Goal: Information Seeking & Learning: Find contact information

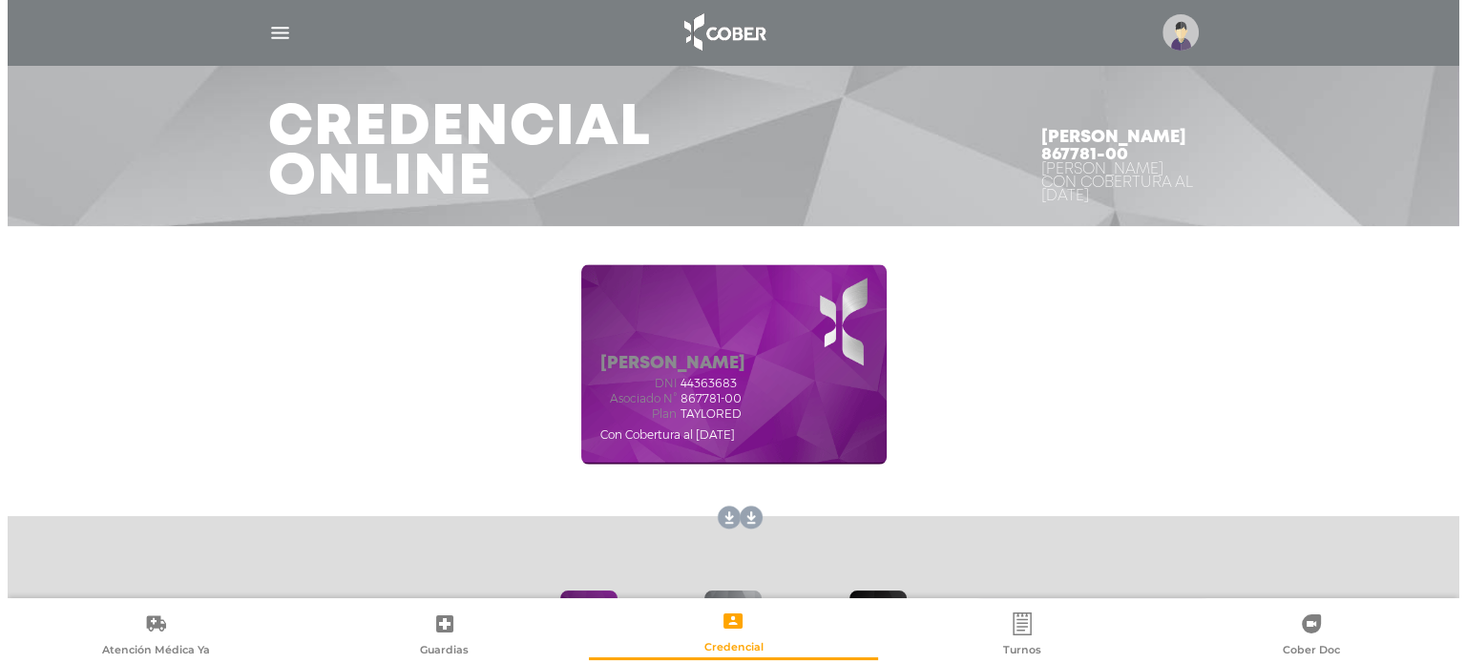
scroll to position [95, 0]
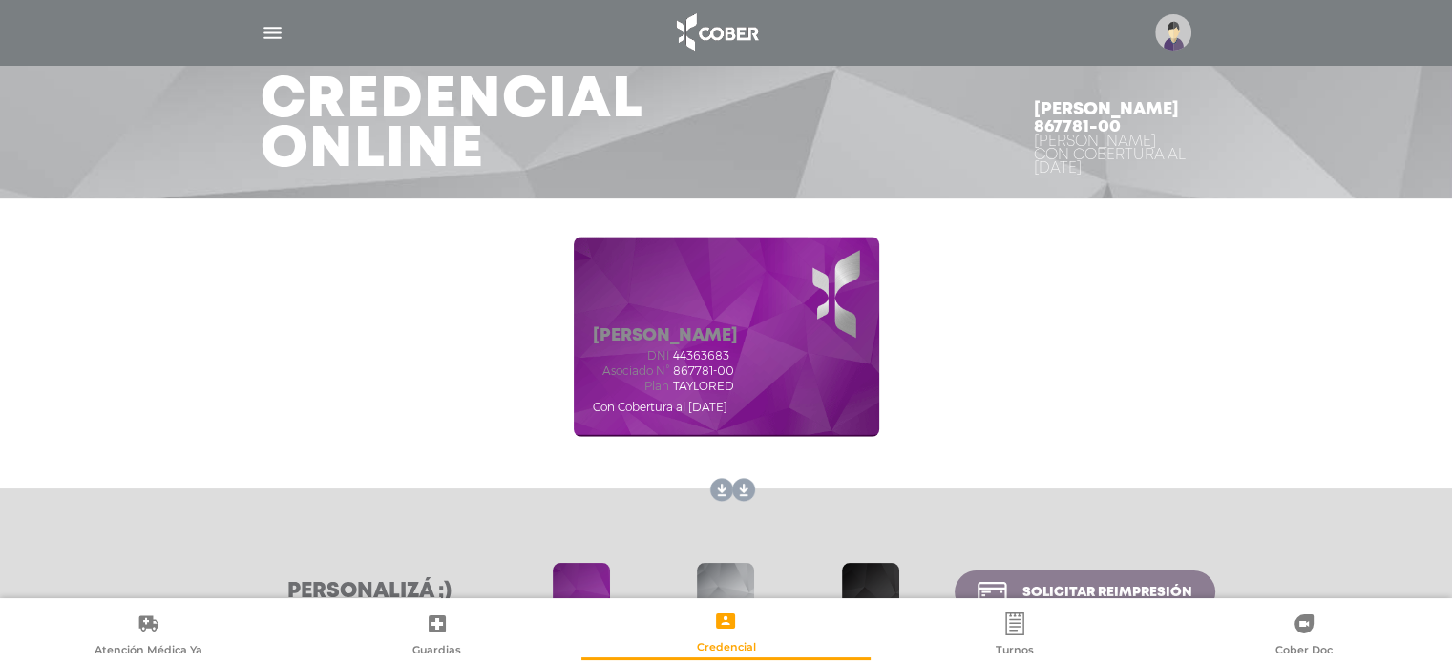
click at [282, 28] on img "button" at bounding box center [273, 33] width 24 height 24
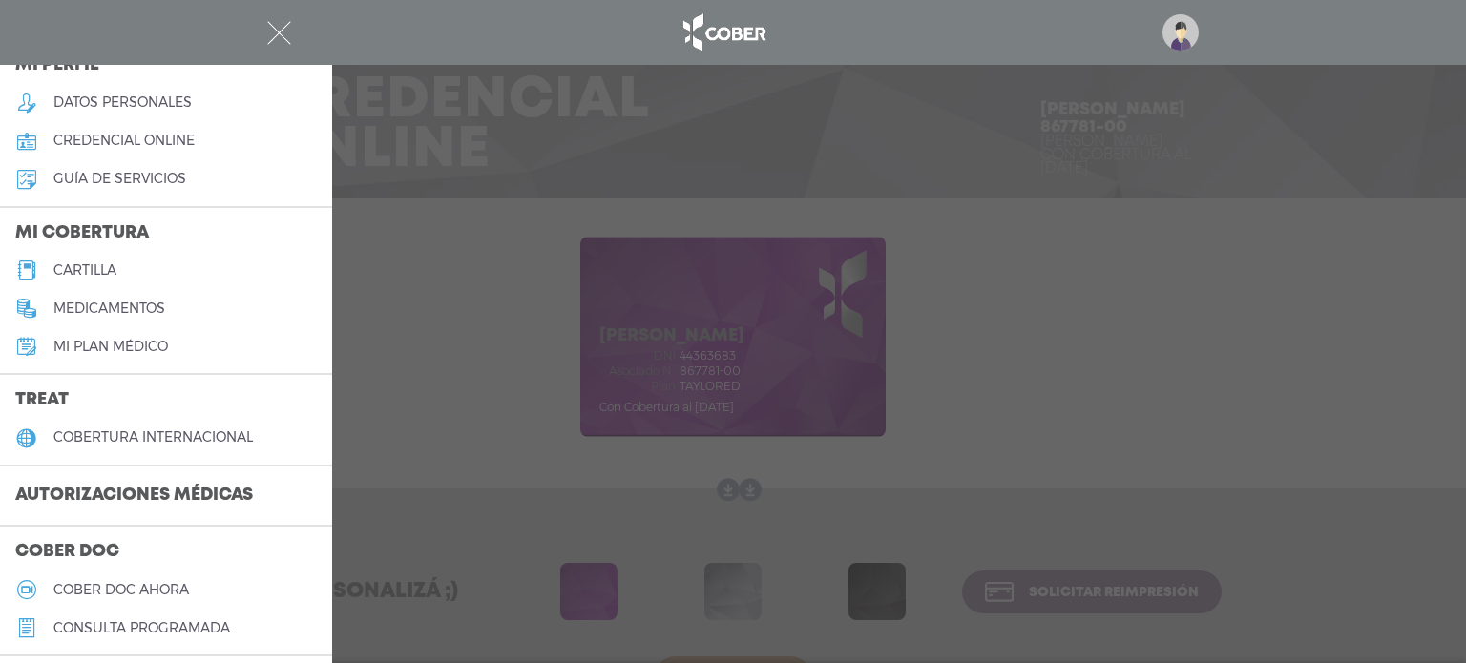
click at [115, 261] on link "cartilla" at bounding box center [166, 270] width 332 height 38
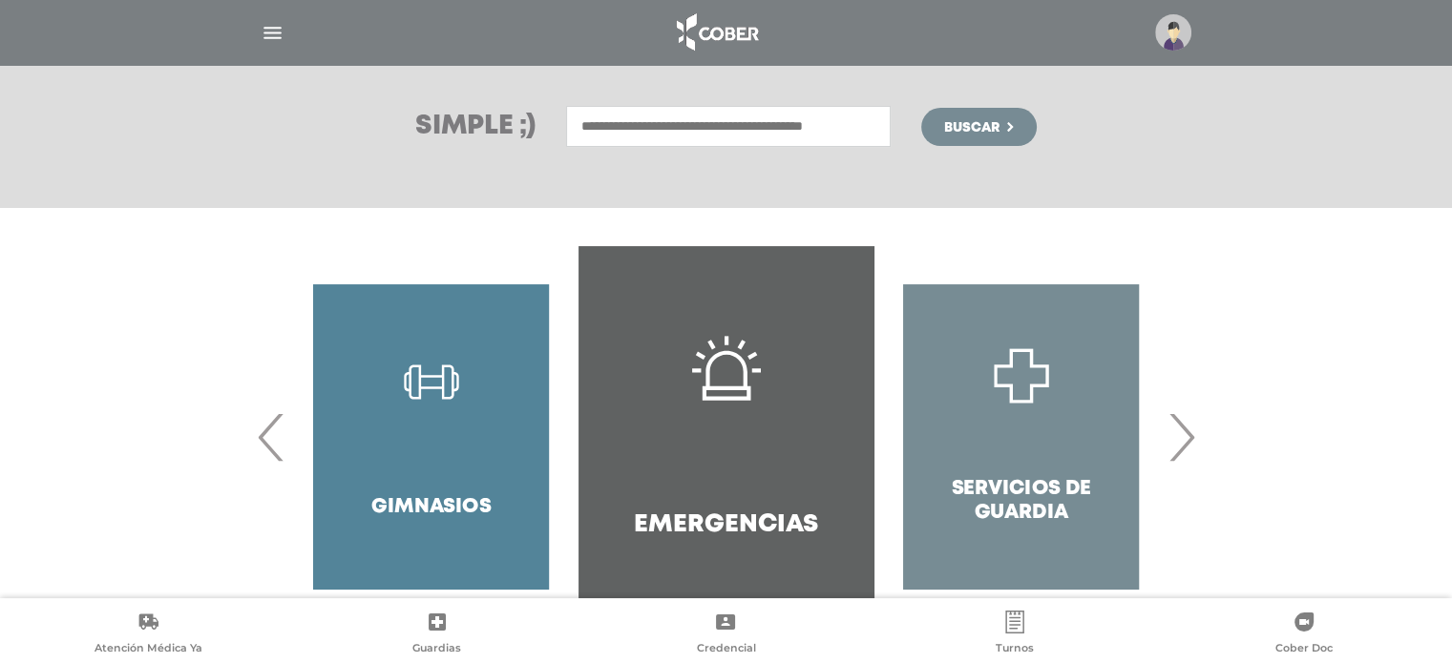
scroll to position [316, 0]
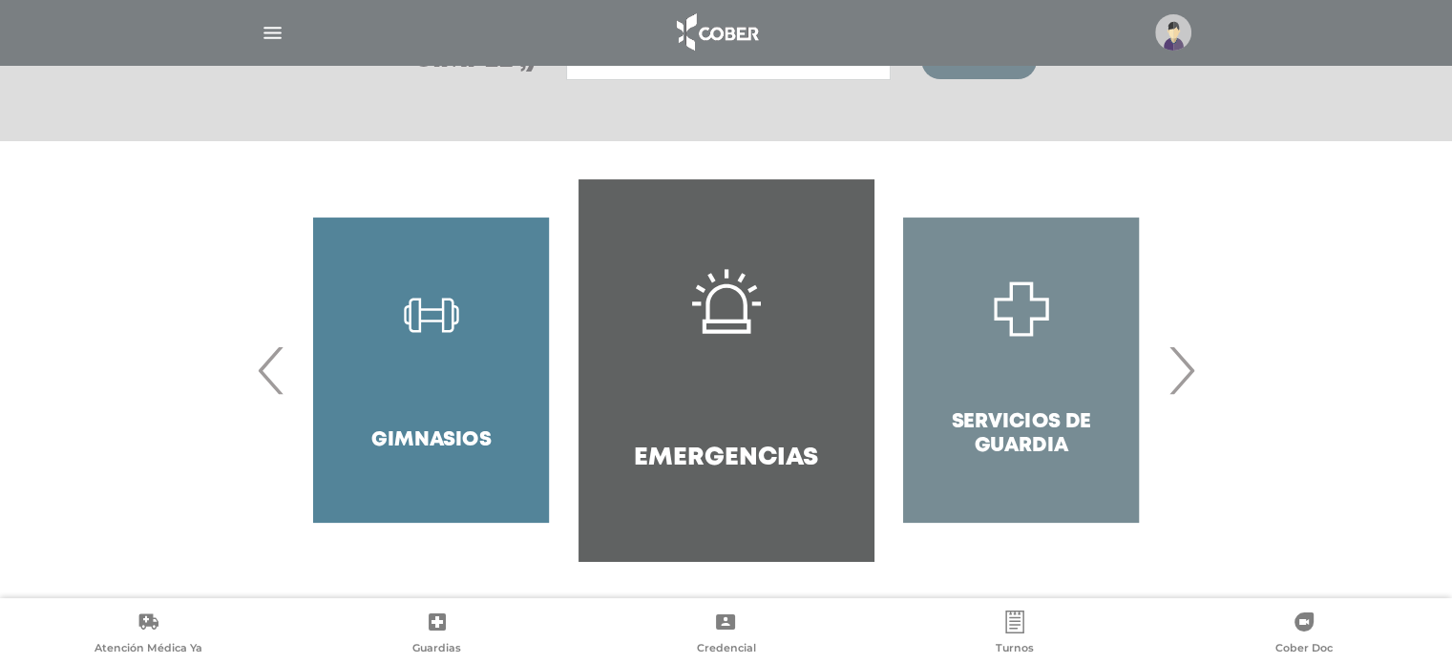
click at [1164, 367] on div "Servicios de Guardia" at bounding box center [1020, 370] width 295 height 382
click at [1180, 373] on span "›" at bounding box center [1180, 370] width 37 height 103
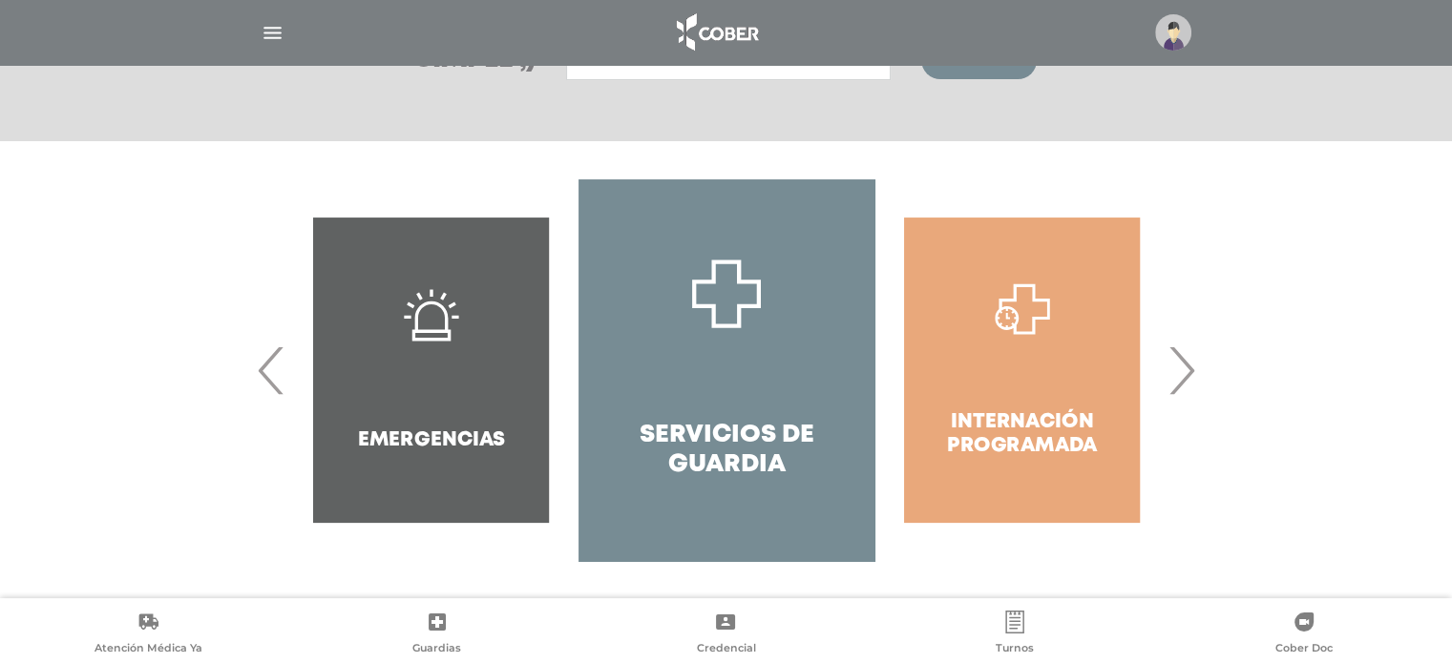
click at [1180, 372] on span "›" at bounding box center [1180, 370] width 37 height 103
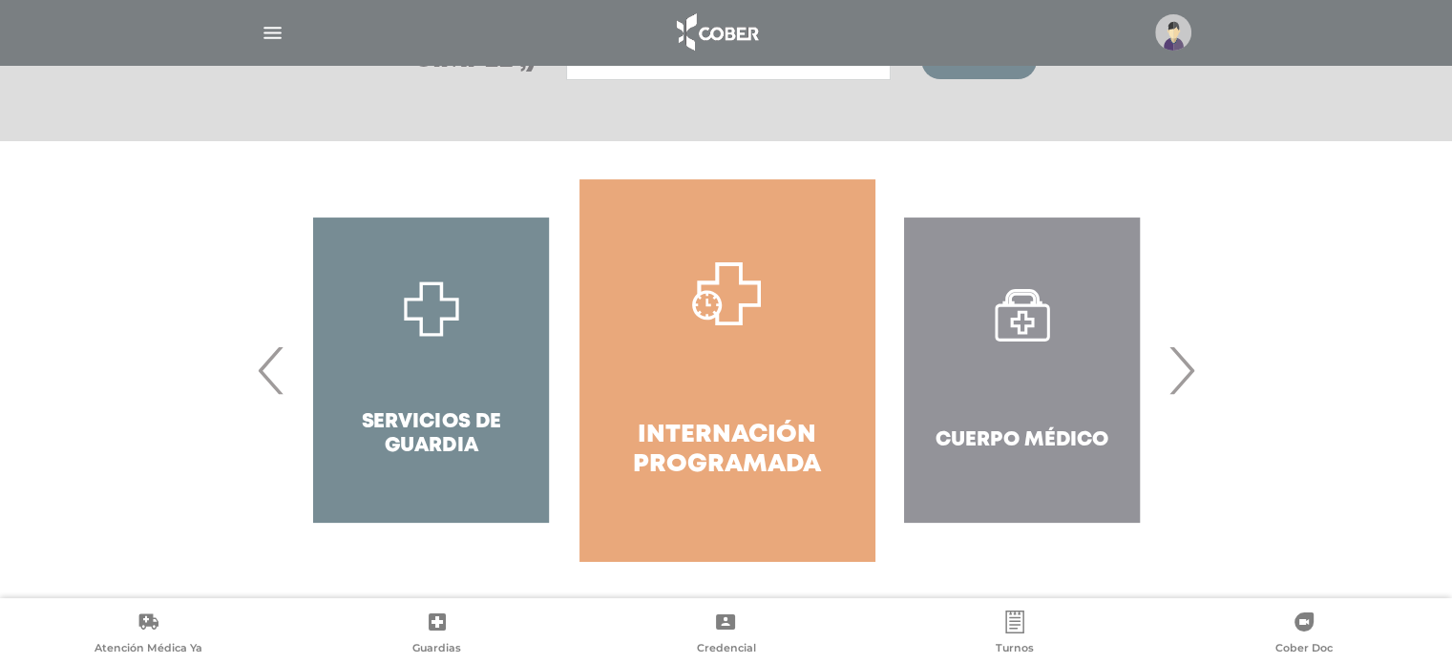
click at [1039, 391] on div "Cuerpo Médico" at bounding box center [1021, 370] width 295 height 382
click at [1157, 378] on div "Cuerpo Médico" at bounding box center [1021, 370] width 295 height 382
click at [1181, 376] on span "›" at bounding box center [1180, 370] width 37 height 103
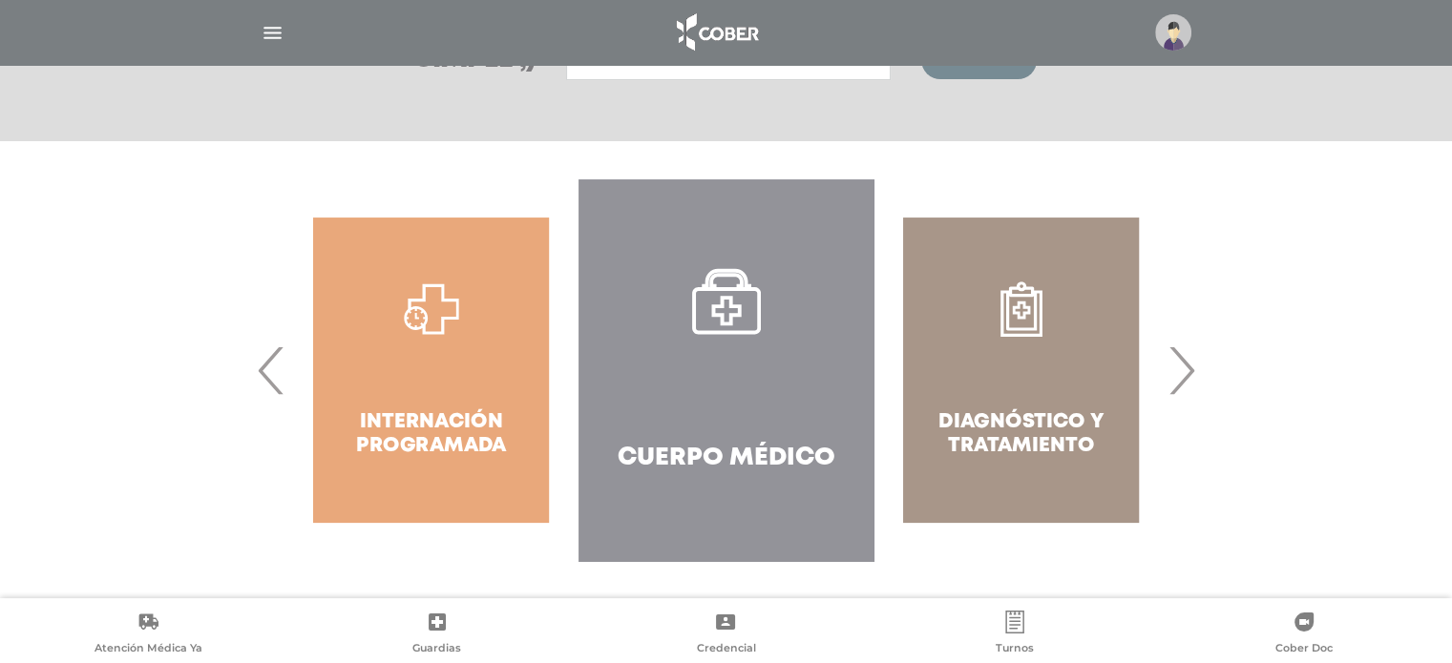
click at [550, 345] on div "Internación Programada" at bounding box center [430, 370] width 295 height 382
click at [648, 345] on link "Cuerpo Médico" at bounding box center [725, 370] width 295 height 382
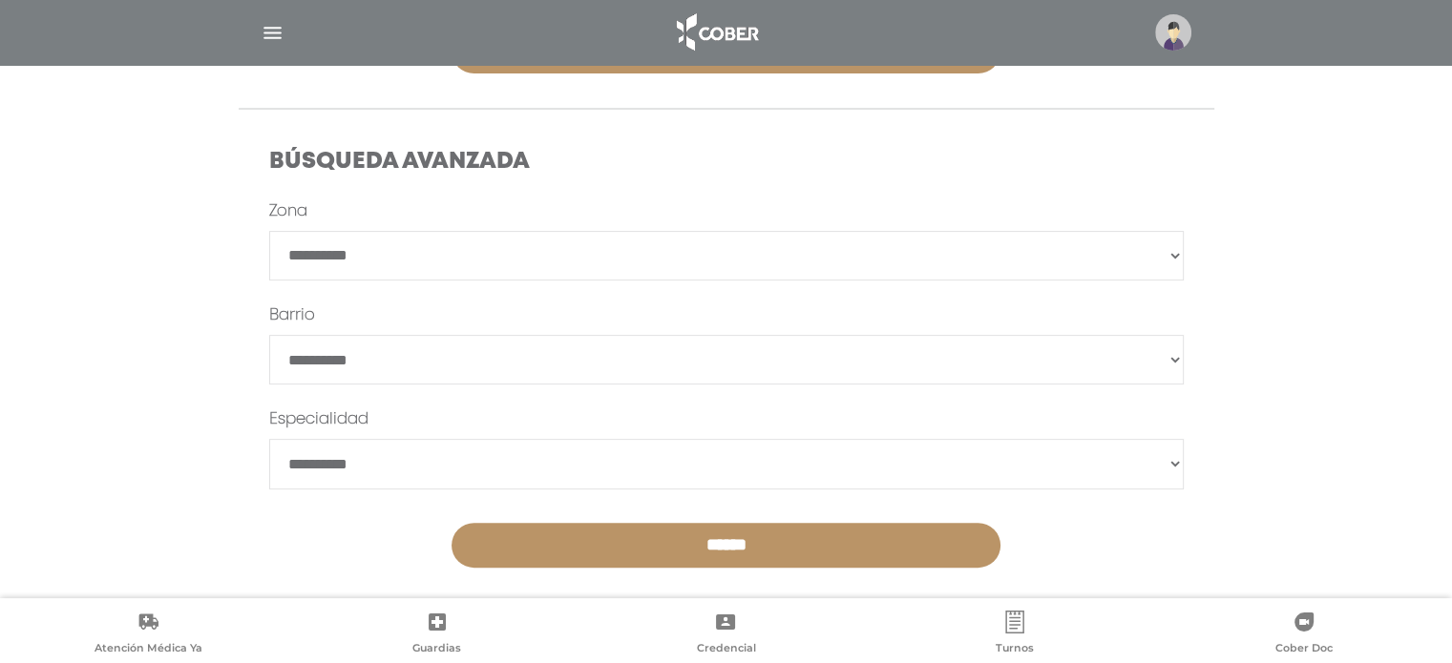
scroll to position [529, 0]
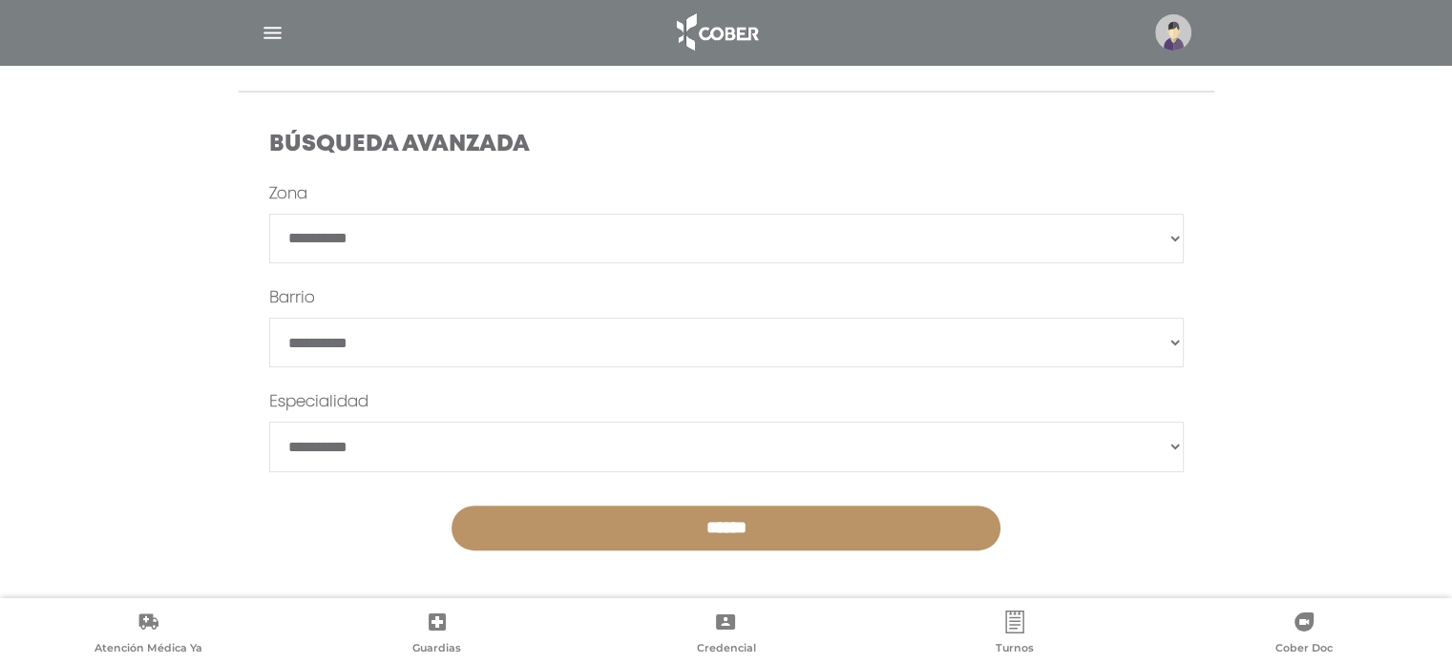
click at [631, 446] on select "**********" at bounding box center [726, 447] width 914 height 50
click at [269, 422] on select "**********" at bounding box center [726, 447] width 914 height 50
click at [657, 438] on select "**********" at bounding box center [726, 447] width 914 height 50
select select "**********"
click at [269, 422] on select "**********" at bounding box center [726, 447] width 914 height 50
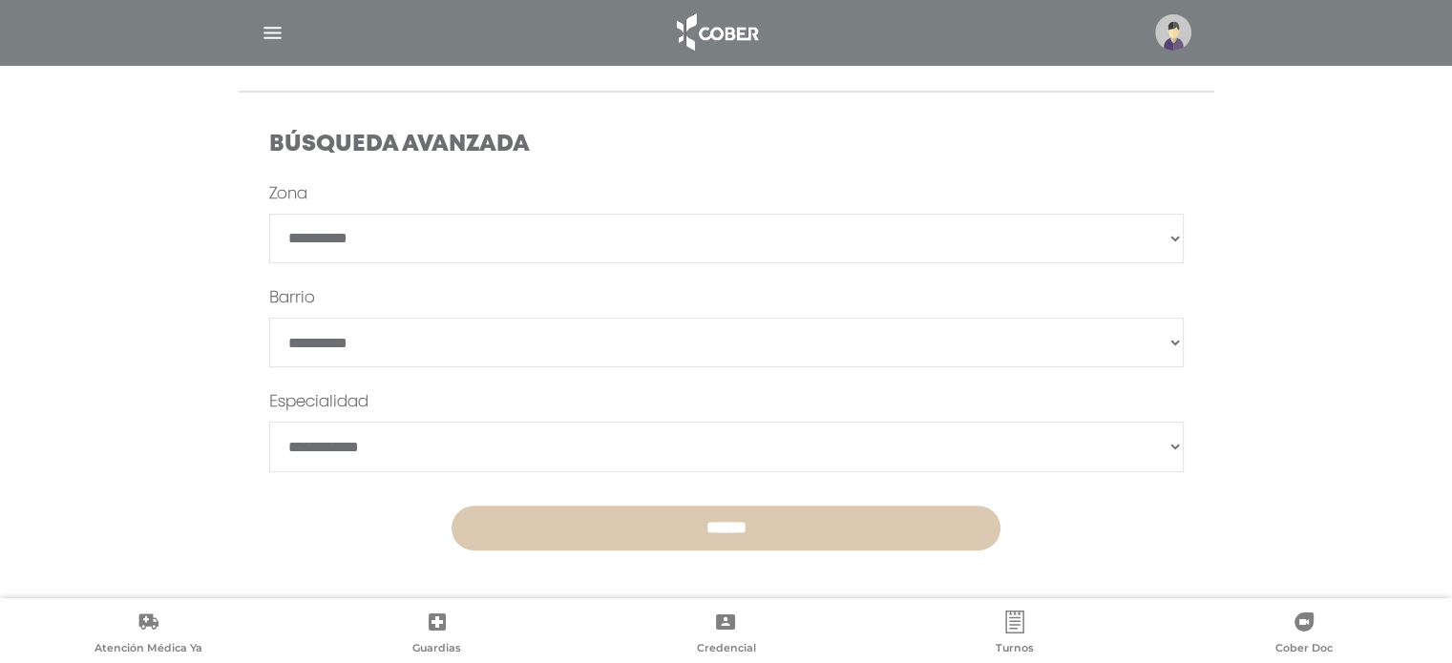
click at [762, 526] on input "******" at bounding box center [725, 528] width 549 height 45
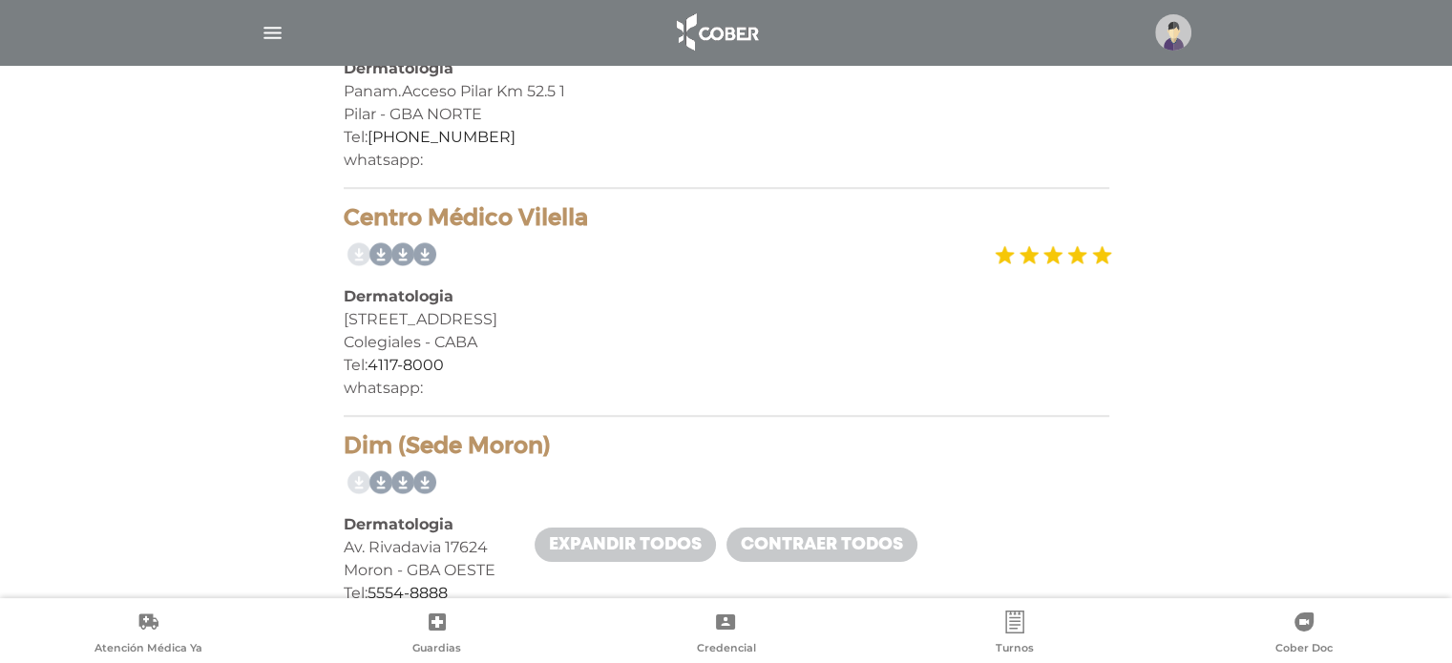
scroll to position [1241, 0]
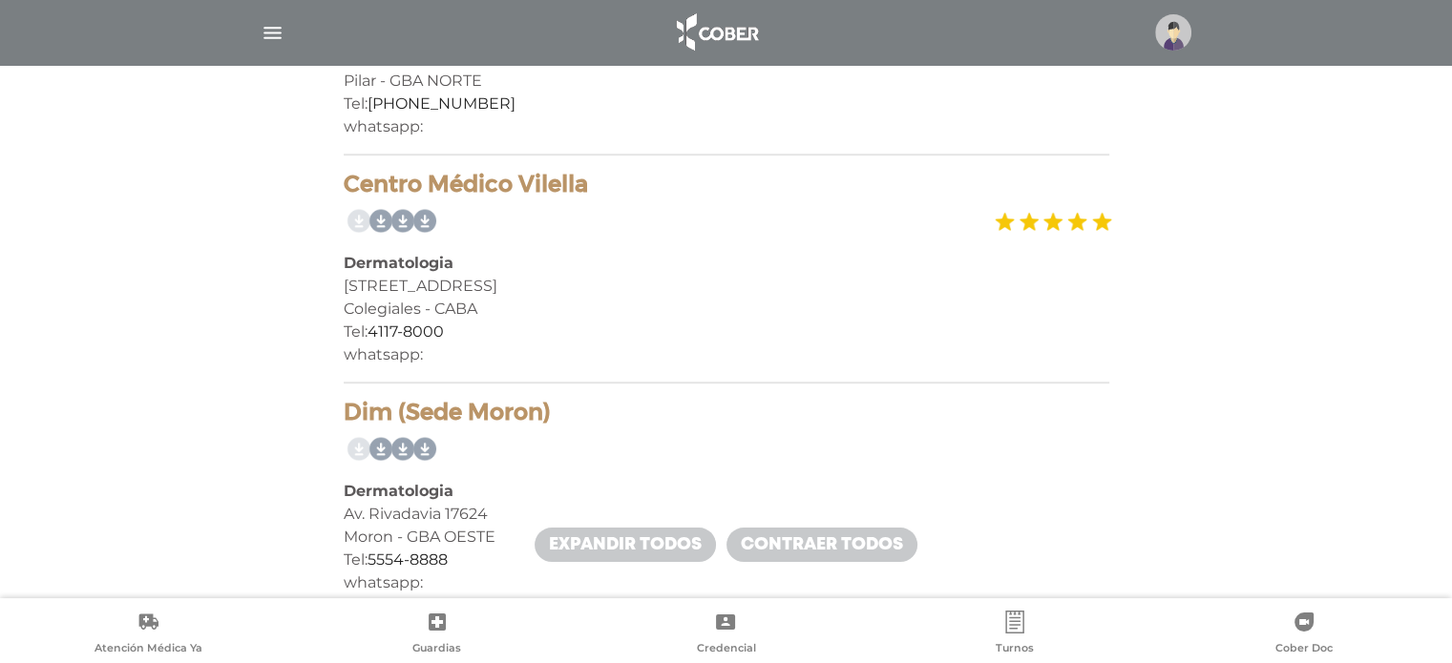
click at [454, 287] on div "[STREET_ADDRESS]" at bounding box center [726, 286] width 765 height 23
copy div "Av Los Incas 3536"
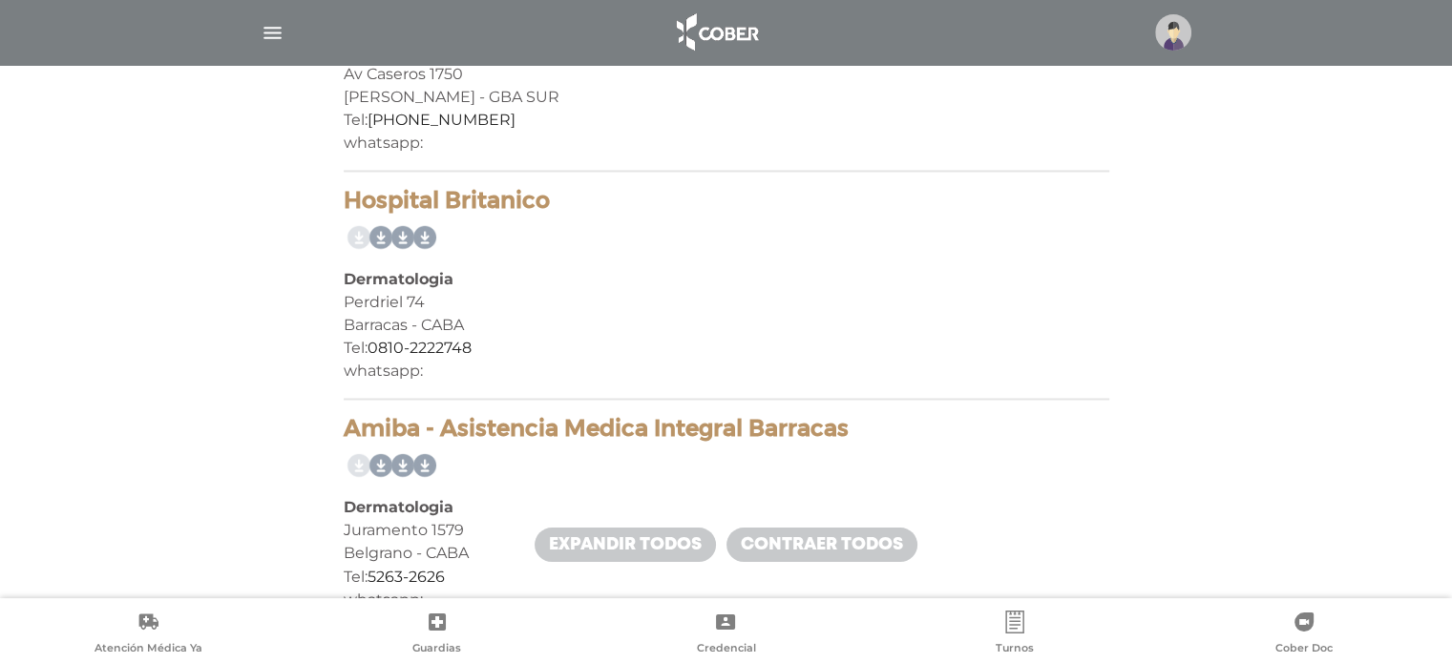
scroll to position [3054, 0]
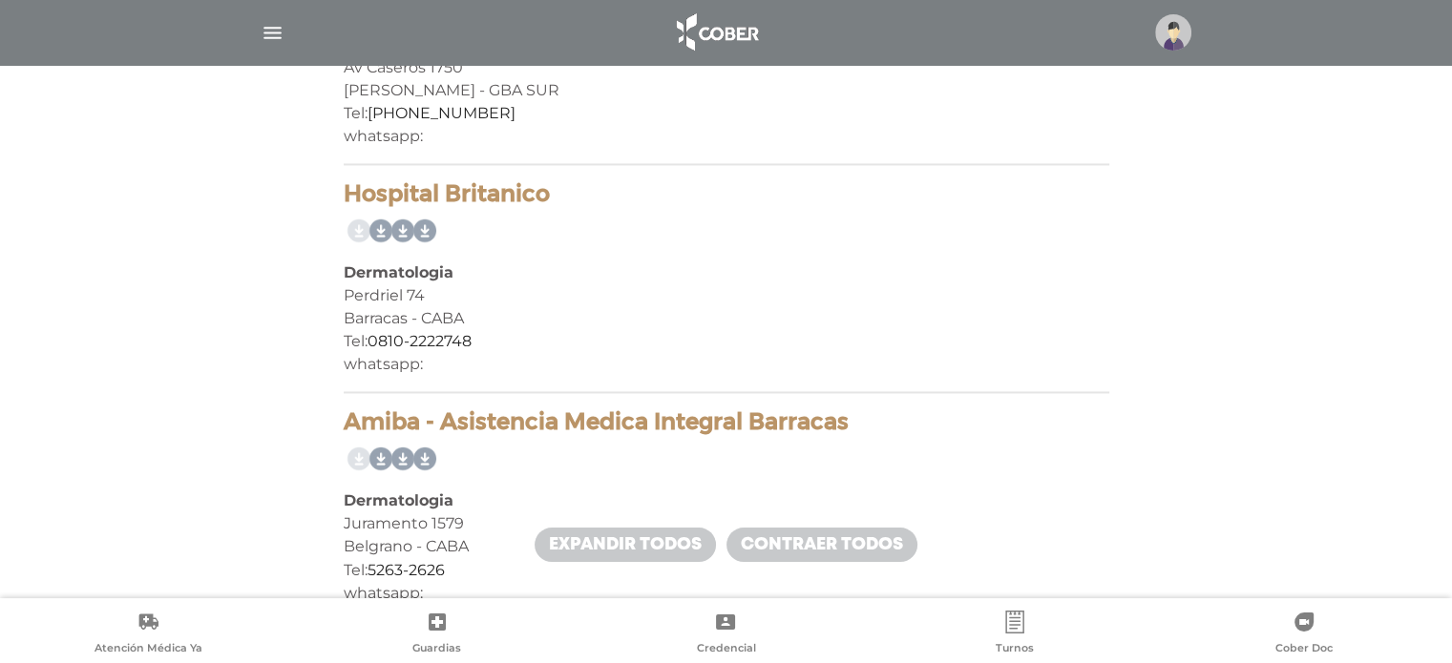
click at [401, 293] on div "Perdriel 74" at bounding box center [726, 295] width 765 height 23
copy div "Perdriel 74"
click at [749, 290] on div "Perdriel 74" at bounding box center [726, 295] width 765 height 23
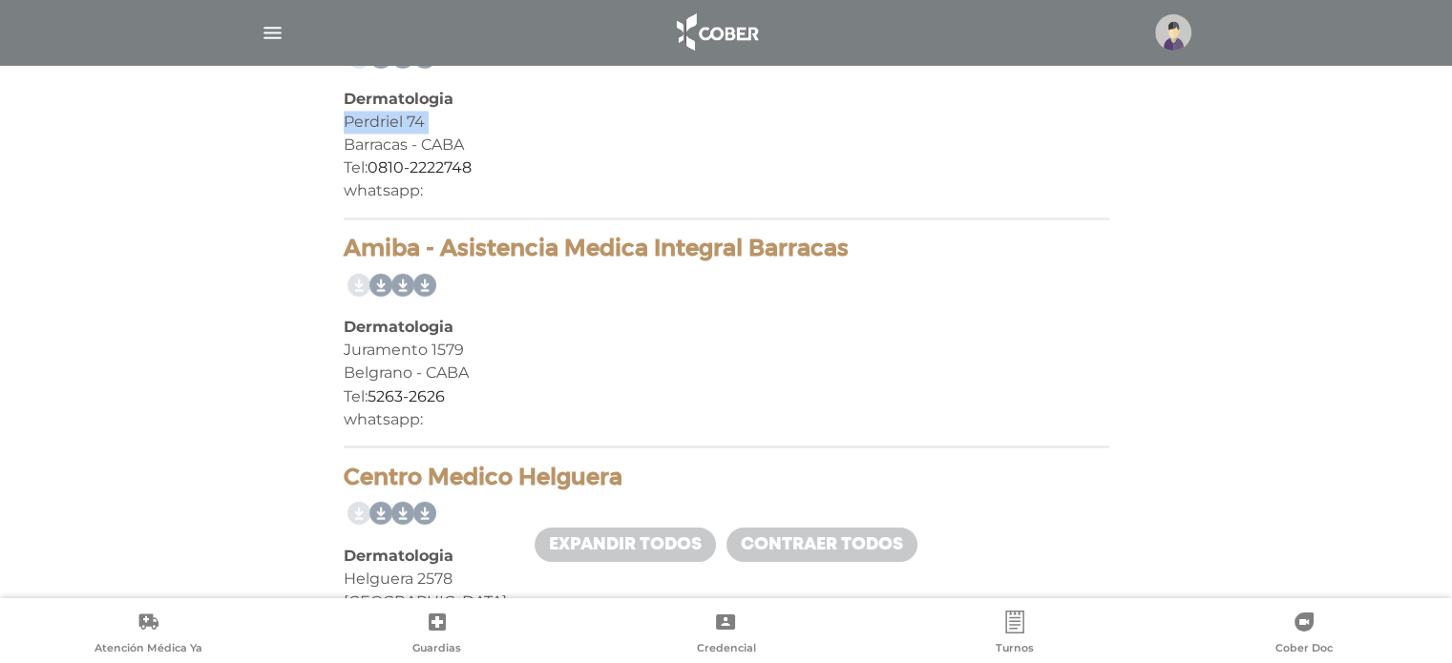
scroll to position [3245, 0]
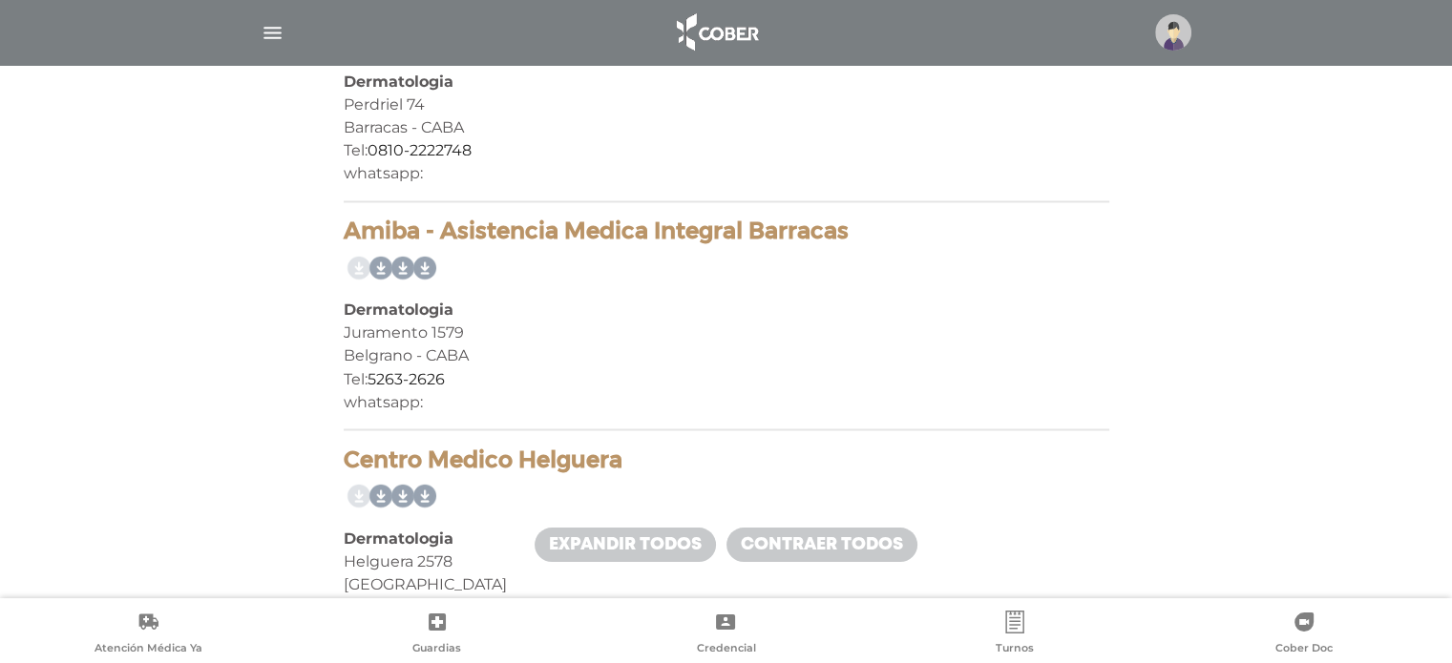
click at [409, 327] on div "Juramento 1579" at bounding box center [726, 333] width 765 height 23
copy div "Juramento 1579"
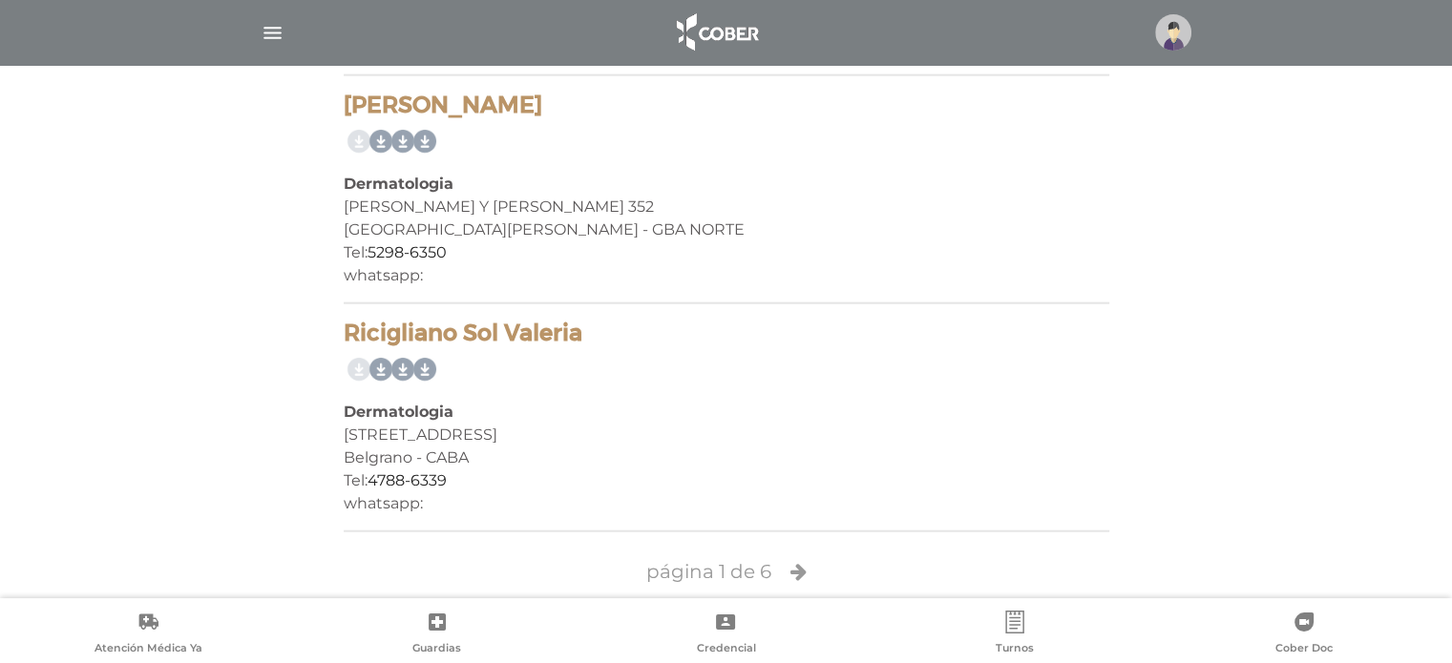
scroll to position [4523, 0]
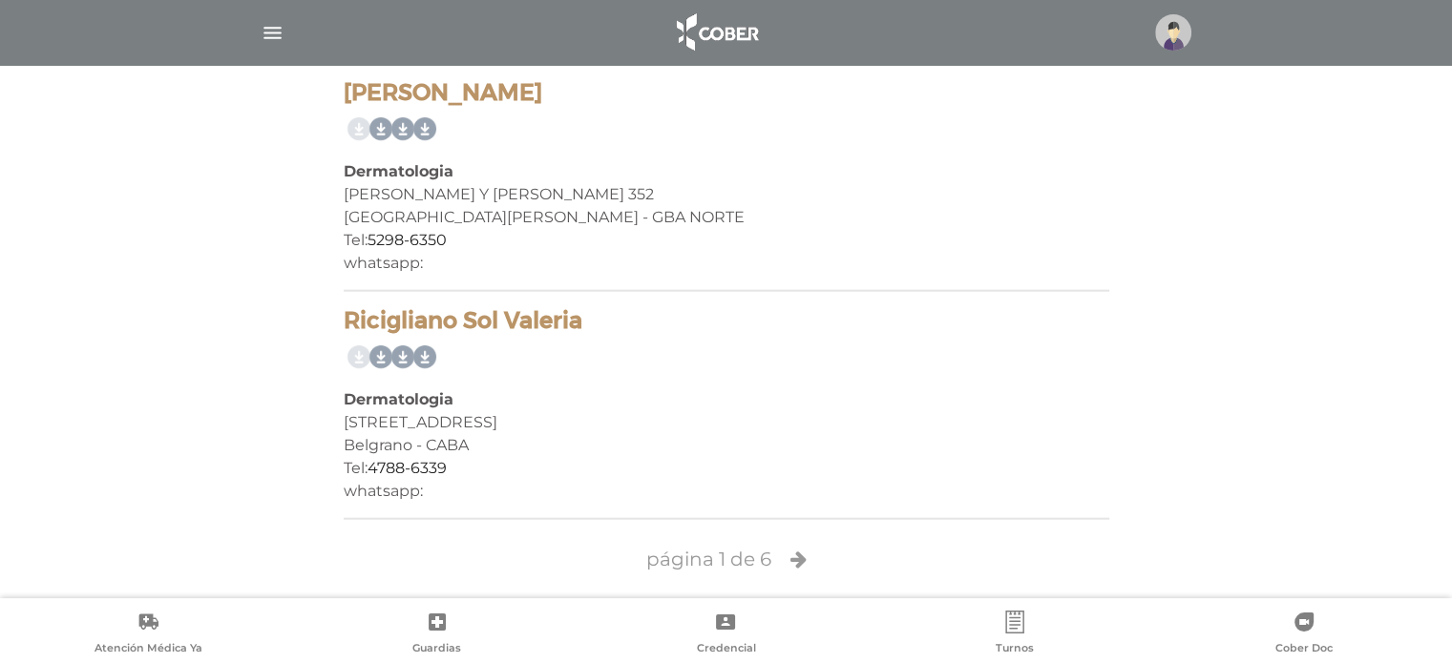
click at [424, 412] on div "Av Cabildo 2134" at bounding box center [726, 422] width 765 height 23
copy div "Av Cabildo 2134"
drag, startPoint x: 596, startPoint y: 312, endPoint x: 342, endPoint y: 304, distance: 254.9
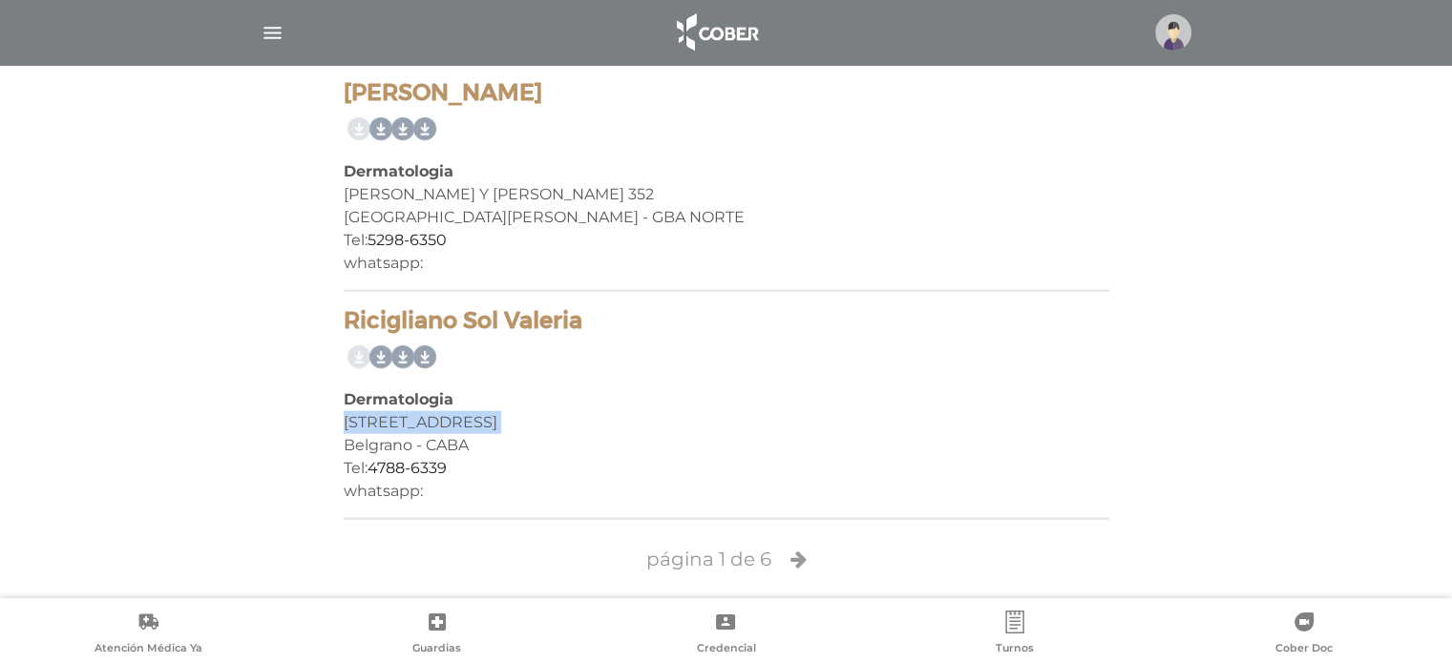
click at [633, 353] on div at bounding box center [726, 358] width 765 height 31
click at [792, 550] on icon at bounding box center [798, 559] width 16 height 19
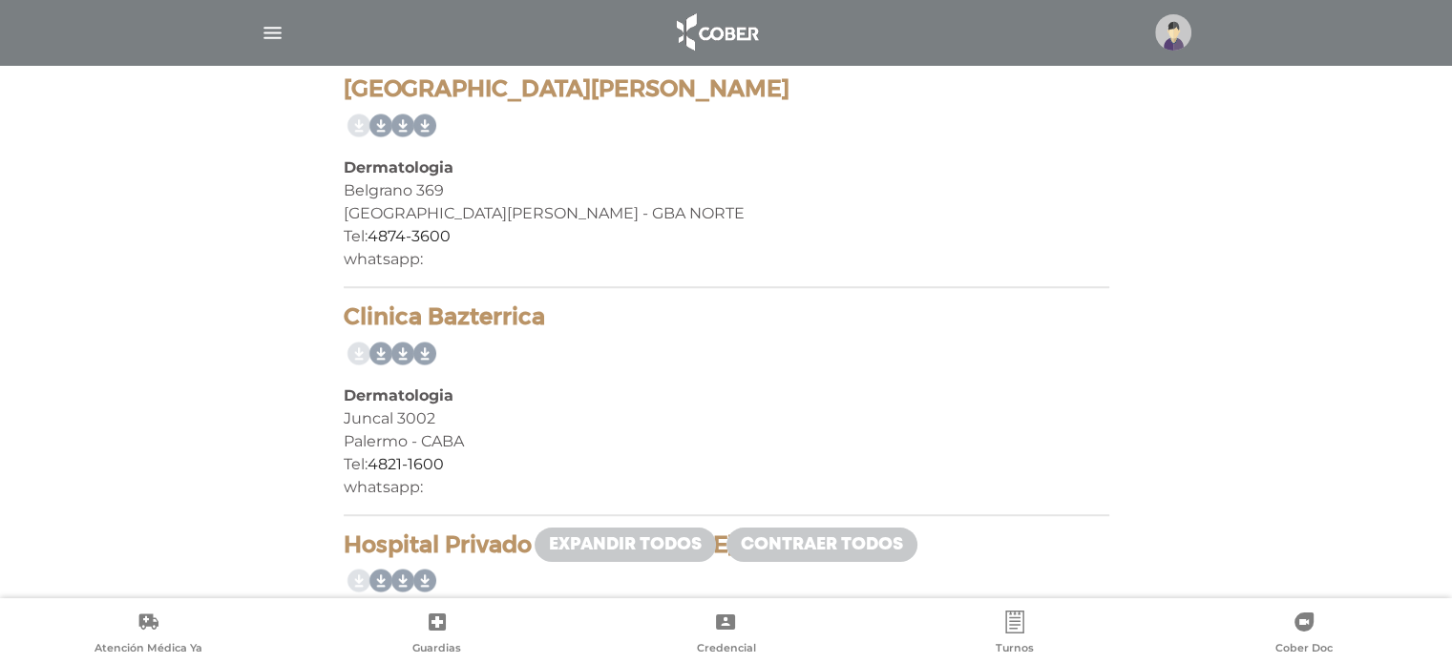
scroll to position [1432, 0]
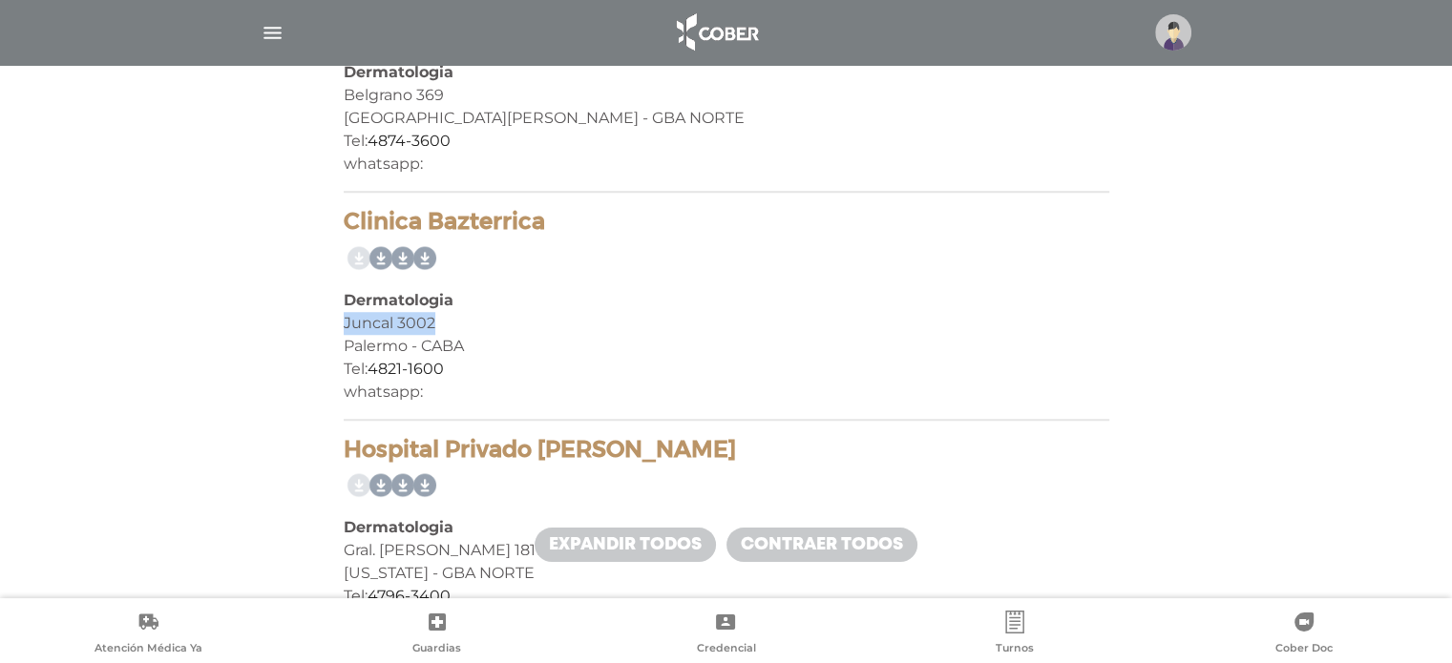
drag, startPoint x: 383, startPoint y: 319, endPoint x: 290, endPoint y: 320, distance: 92.6
copy div "Juncal 3002"
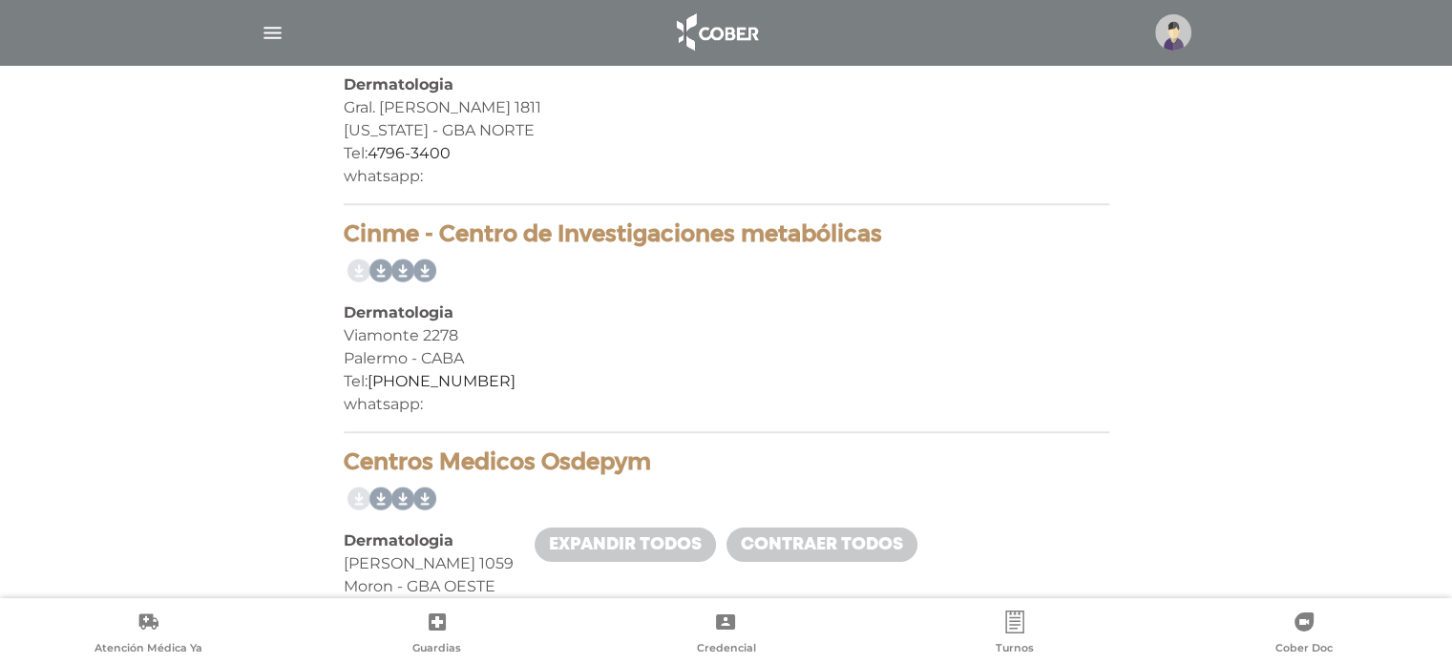
scroll to position [1909, 0]
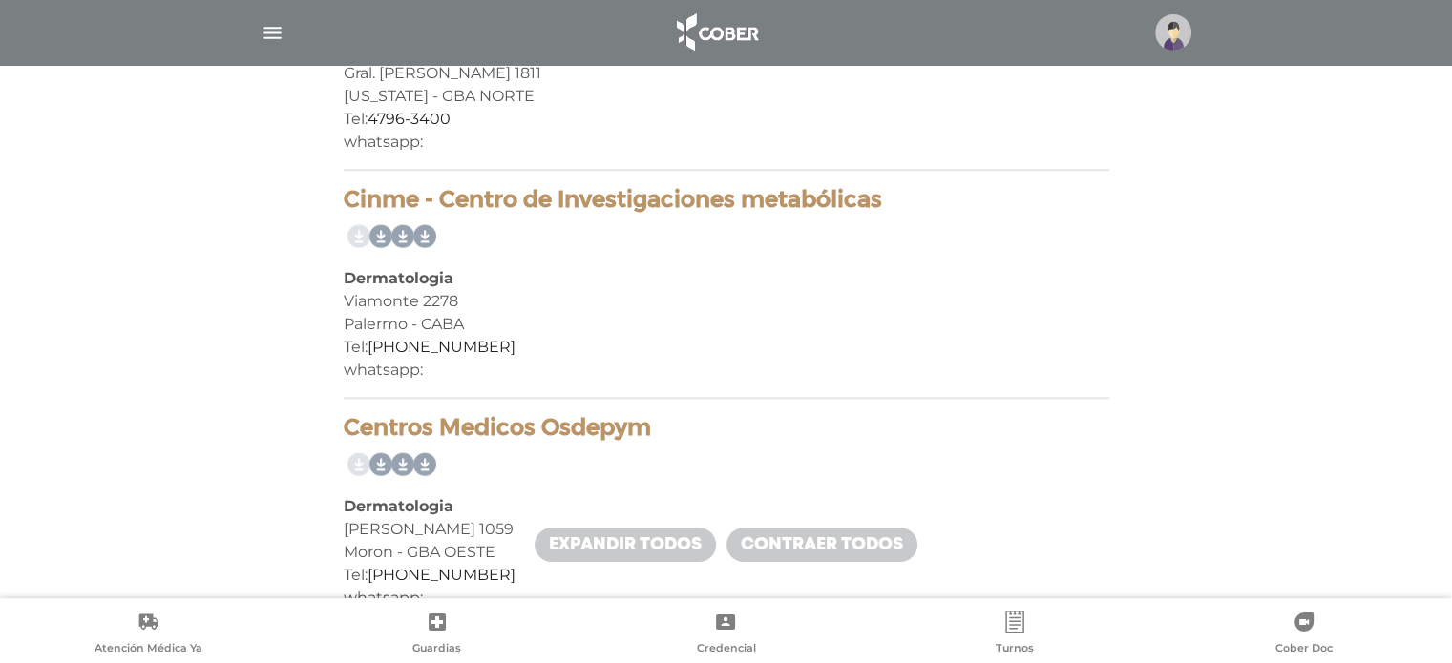
drag, startPoint x: 886, startPoint y: 191, endPoint x: 750, endPoint y: 199, distance: 135.7
click at [750, 199] on h4 "Cinme - Centro de Investigaciones metabólicas" at bounding box center [726, 200] width 765 height 28
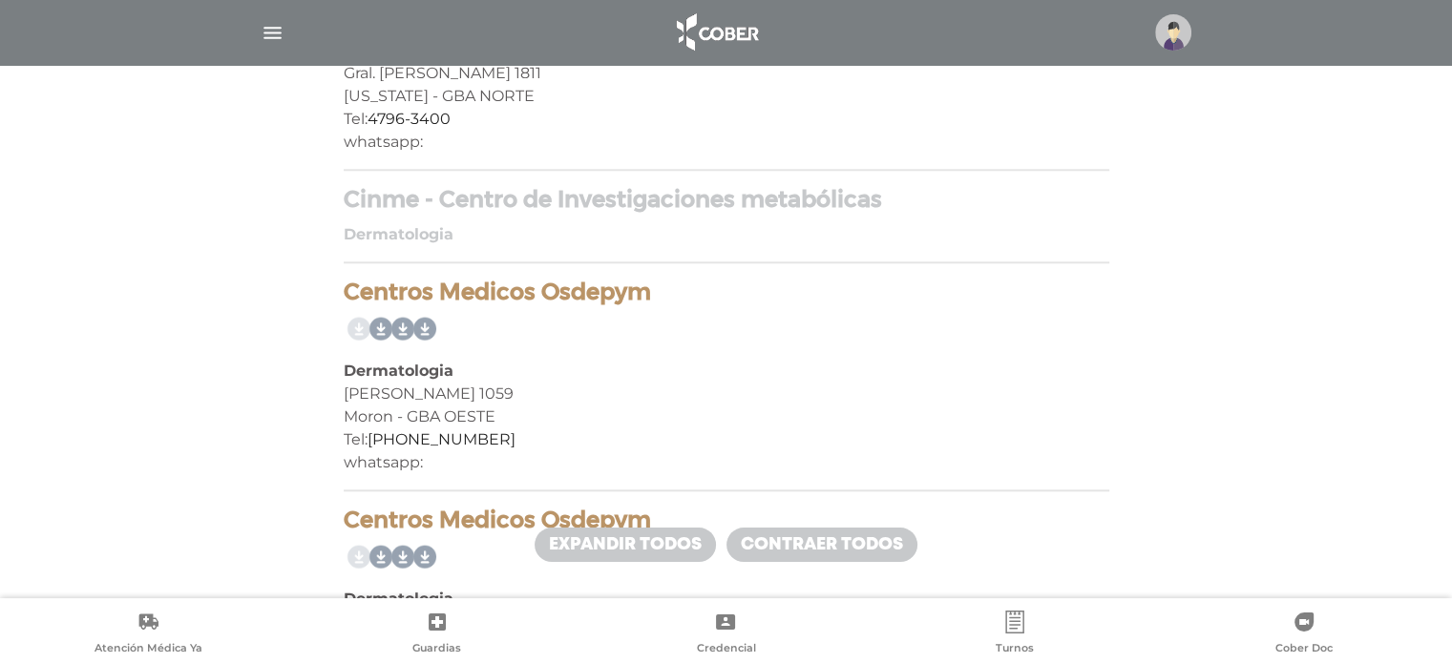
click at [764, 383] on div "[PERSON_NAME] 1059" at bounding box center [726, 394] width 765 height 23
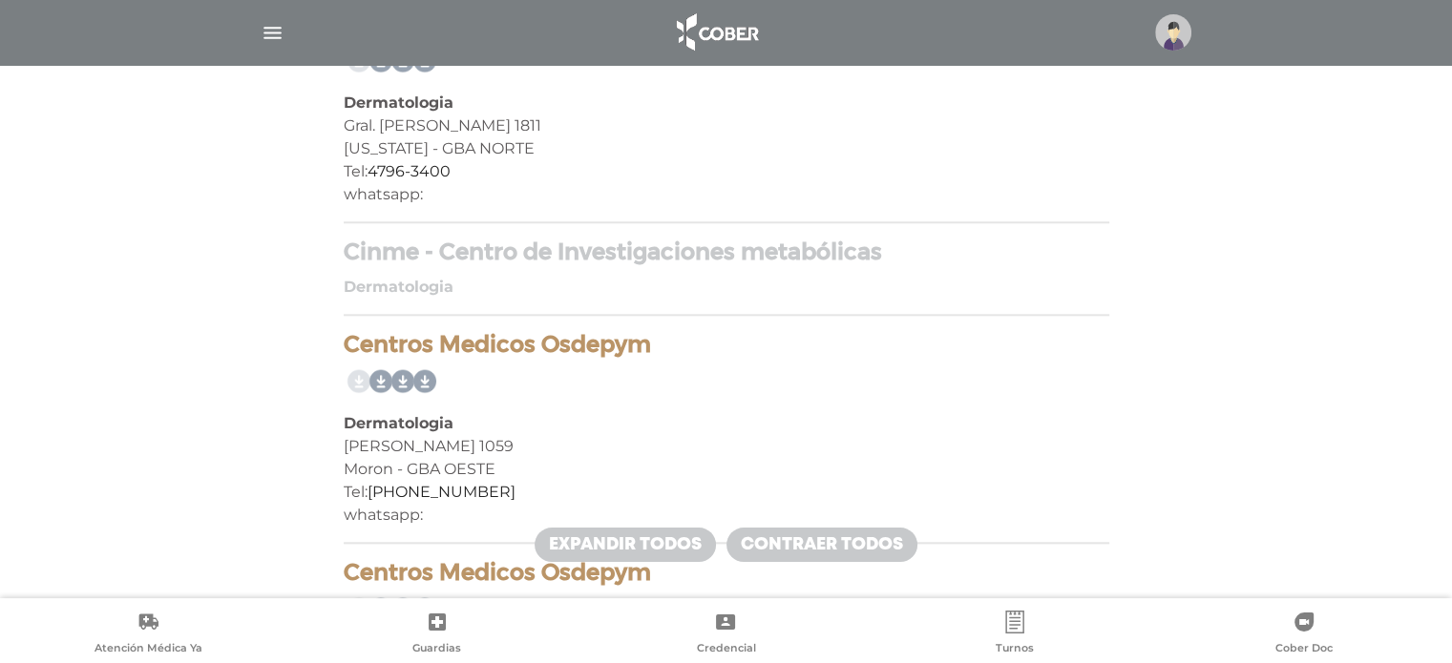
scroll to position [1813, 0]
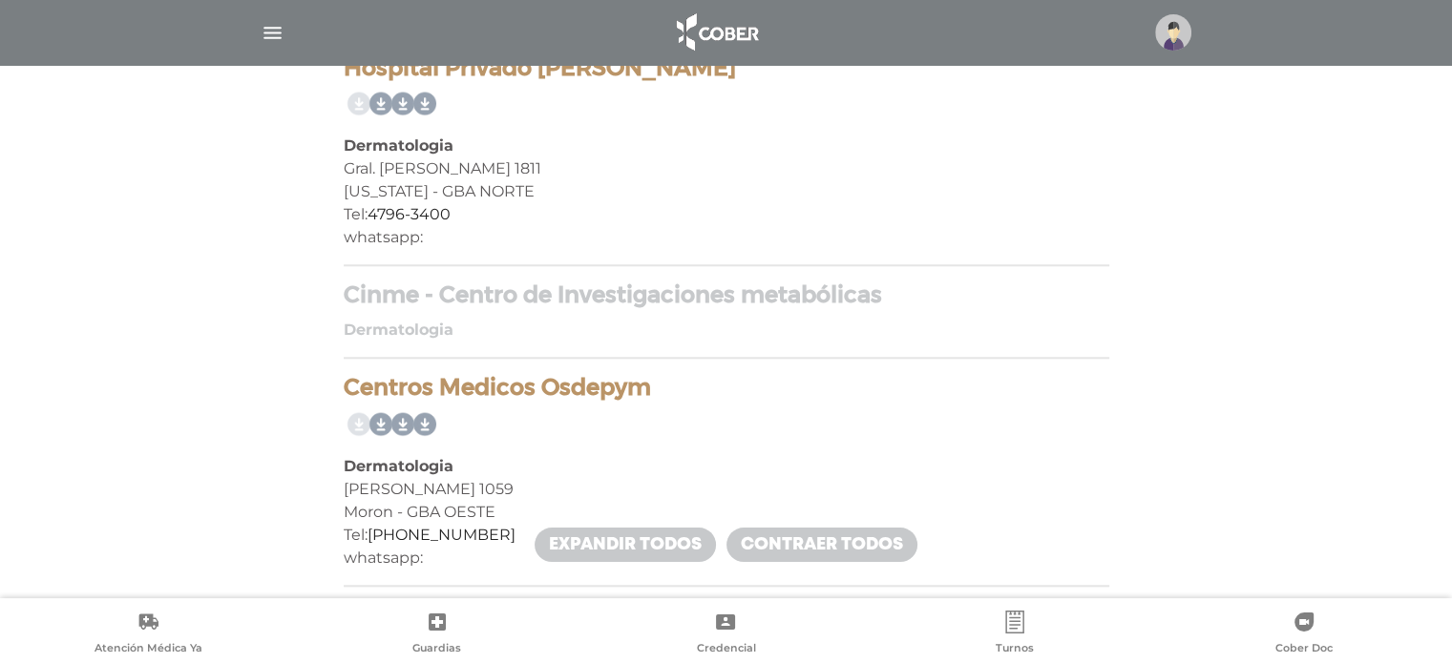
click at [474, 309] on div "Cinme - Centro de Investigaciones metabólicas Dermatologia [PERSON_NAME][STREET…" at bounding box center [726, 320] width 765 height 77
click at [718, 303] on h4 "Cinme - Centro de Investigaciones metabólicas" at bounding box center [726, 296] width 765 height 28
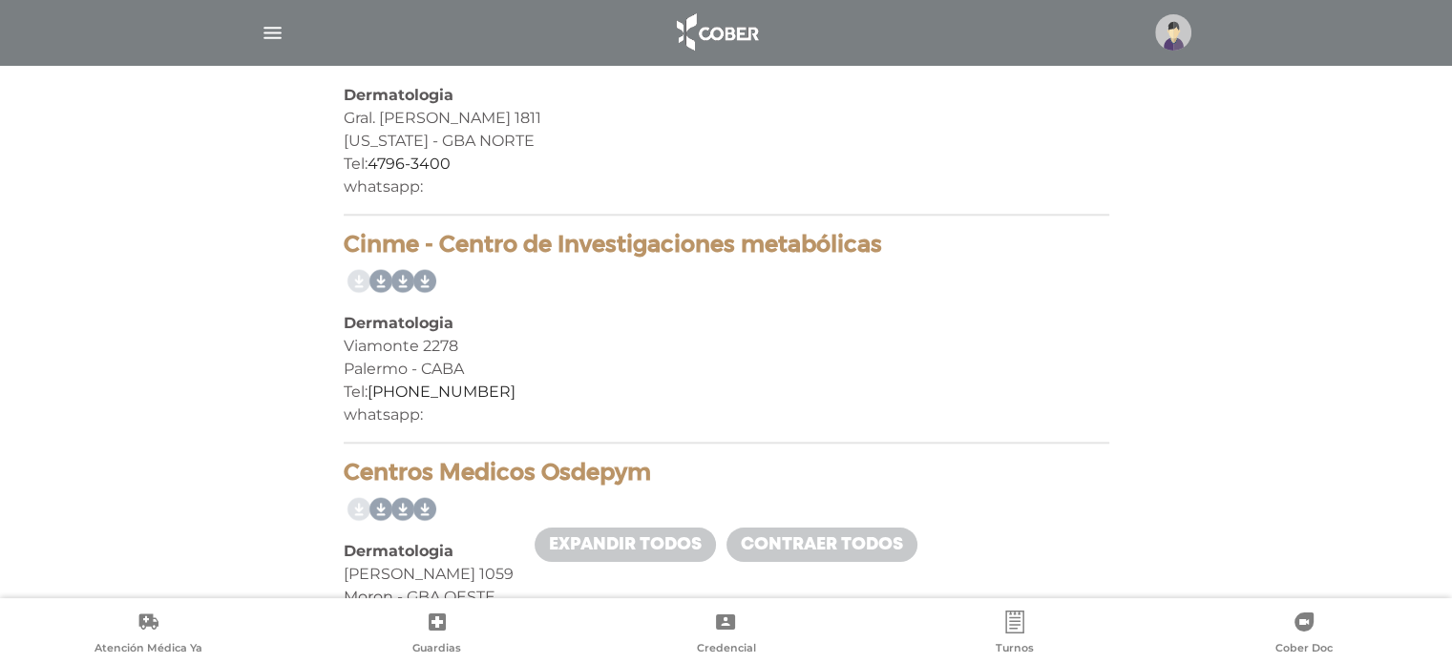
scroll to position [1909, 0]
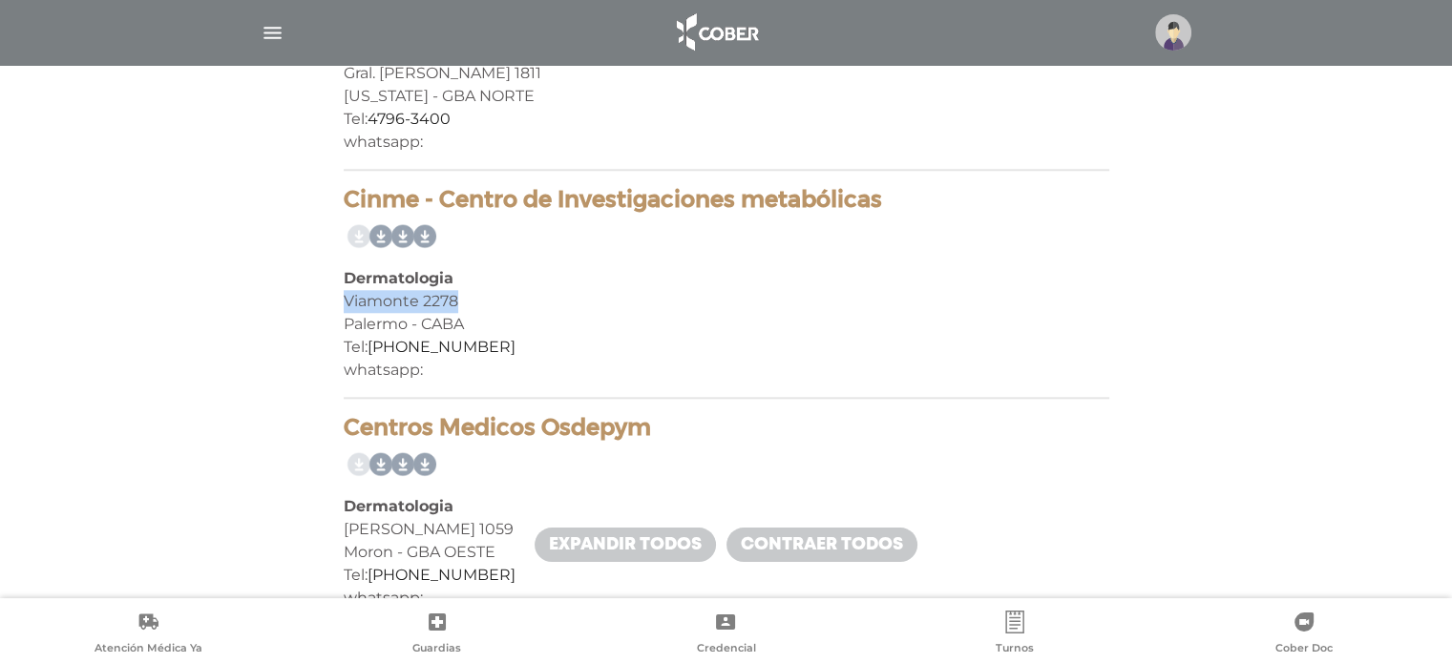
drag, startPoint x: 468, startPoint y: 297, endPoint x: 235, endPoint y: 293, distance: 232.9
copy div "Viamonte 2278"
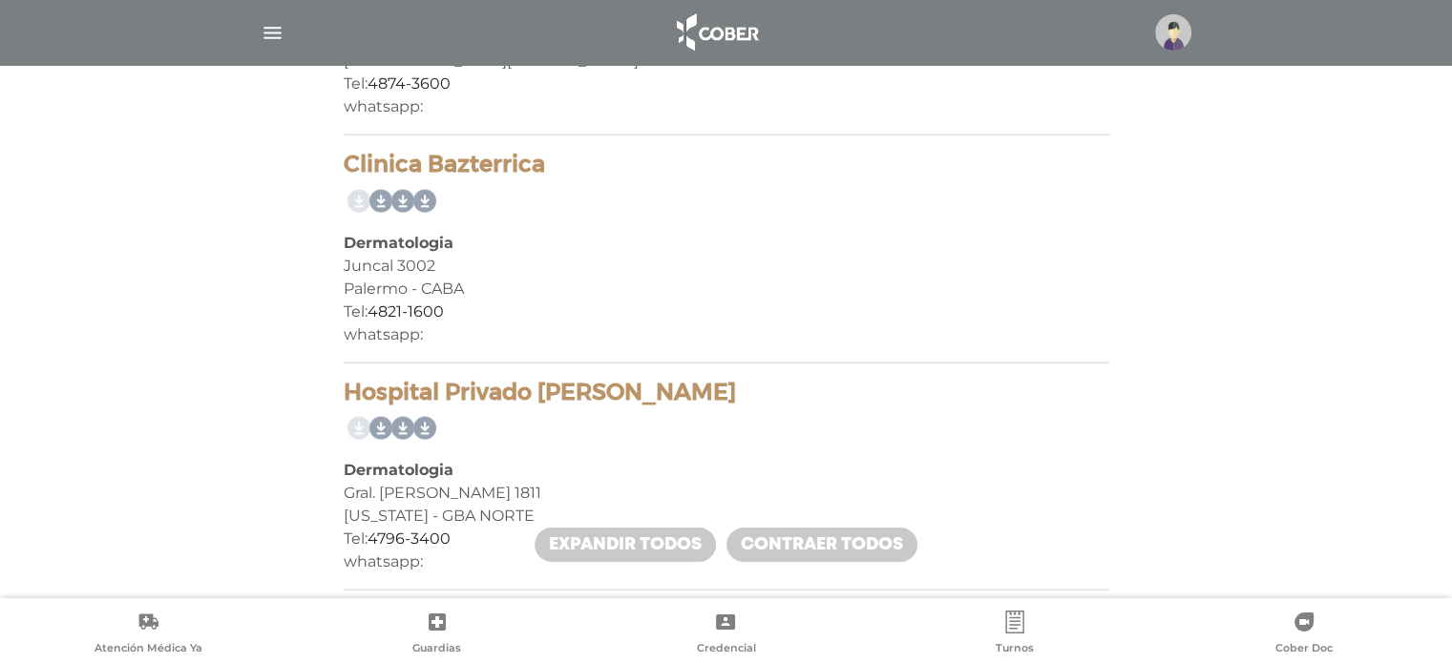
scroll to position [1432, 0]
